Goal: Information Seeking & Learning: Learn about a topic

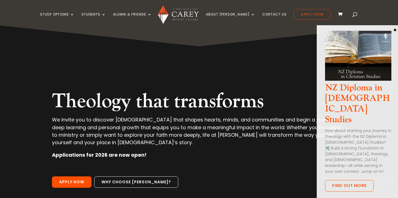
click at [293, 17] on link "Apply Now" at bounding box center [312, 14] width 37 height 11
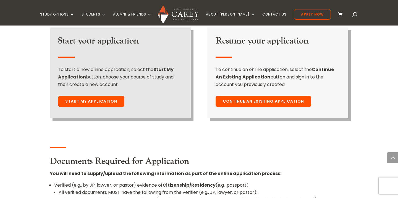
scroll to position [451, 0]
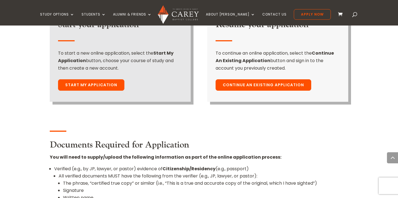
click at [272, 79] on link "Continue An Existing Application" at bounding box center [264, 85] width 96 height 12
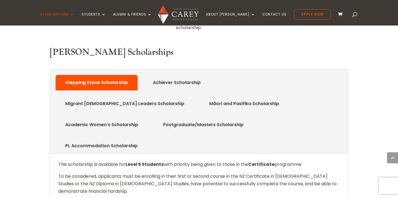
scroll to position [262, 0]
click at [172, 77] on link "Achiever Scholarship" at bounding box center [177, 82] width 64 height 11
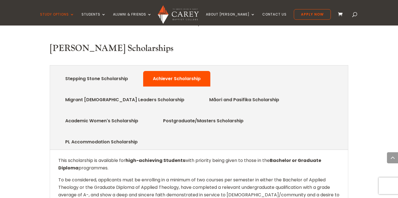
scroll to position [266, 0]
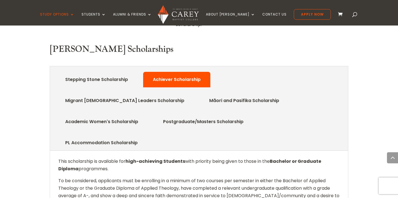
click at [193, 95] on link "Migrant Church Leaders Scholarship" at bounding box center [125, 100] width 136 height 11
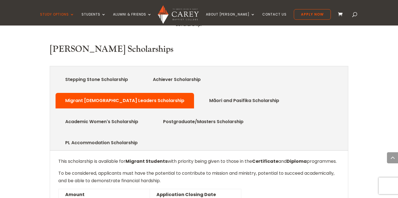
click at [252, 116] on link "Postgraduate/Masters Scholarship" at bounding box center [203, 121] width 97 height 11
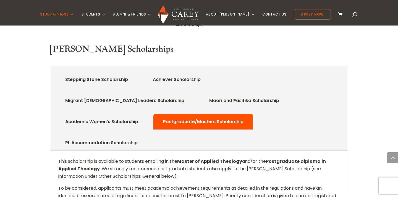
click at [147, 116] on link "Academic Women's Scholarship" at bounding box center [102, 121] width 90 height 11
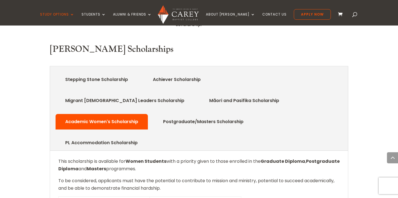
click at [129, 137] on link "PL Accommodation Scholarship" at bounding box center [101, 142] width 89 height 11
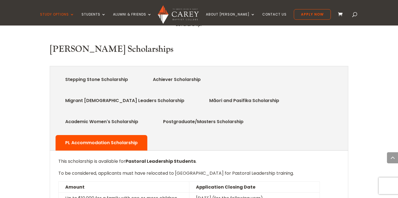
click at [113, 74] on link "Stepping Stone Scholarship" at bounding box center [96, 79] width 79 height 11
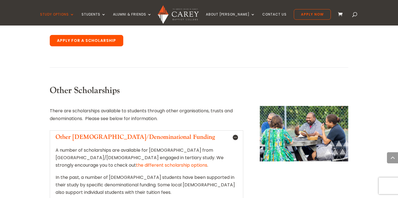
scroll to position [515, 0]
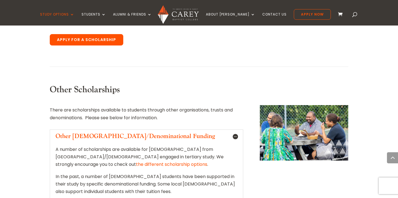
click at [207, 161] on link "the different scholarship options" at bounding box center [171, 164] width 71 height 6
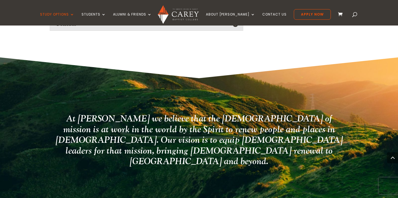
scroll to position [752, 0]
